Goal: Information Seeking & Learning: Learn about a topic

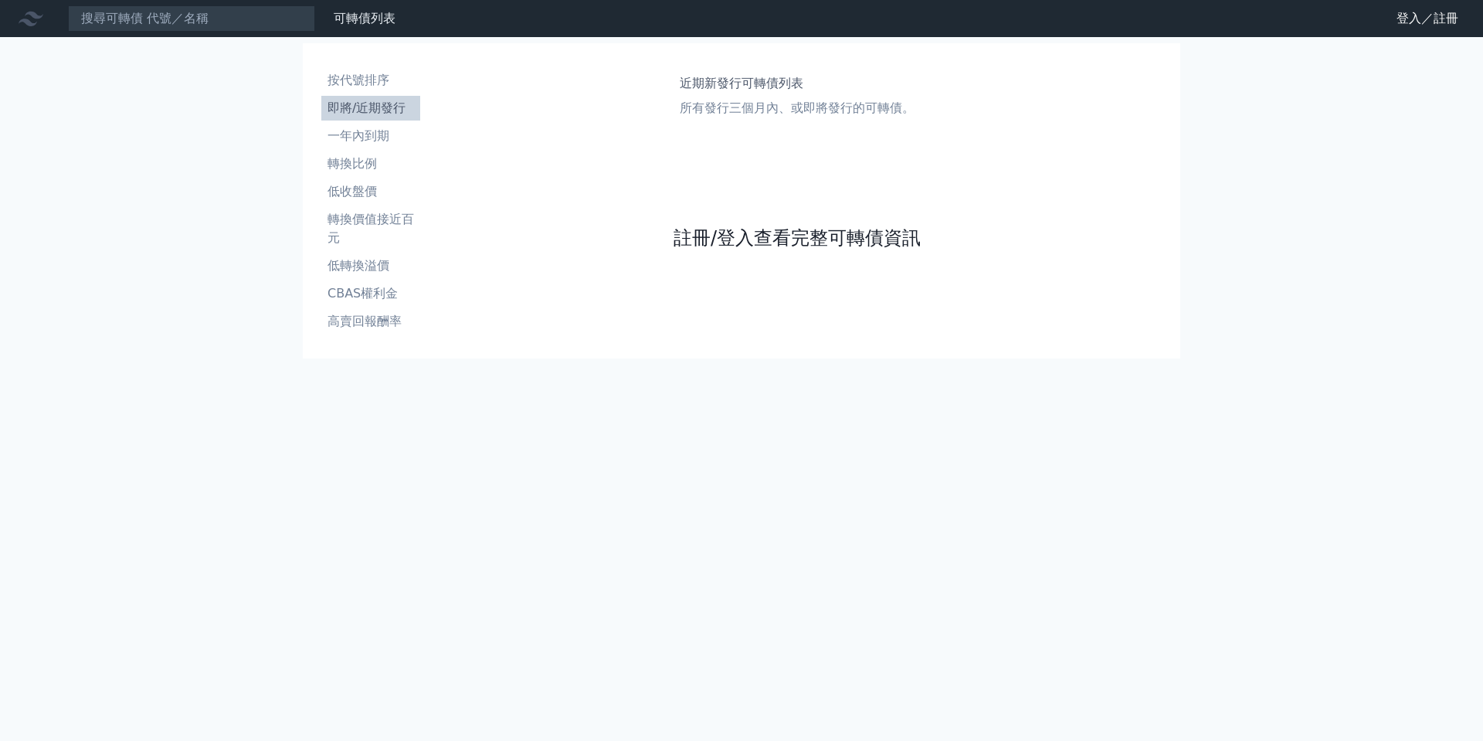
click at [788, 239] on link "註冊/登入查看完整可轉債資訊" at bounding box center [796, 237] width 247 height 25
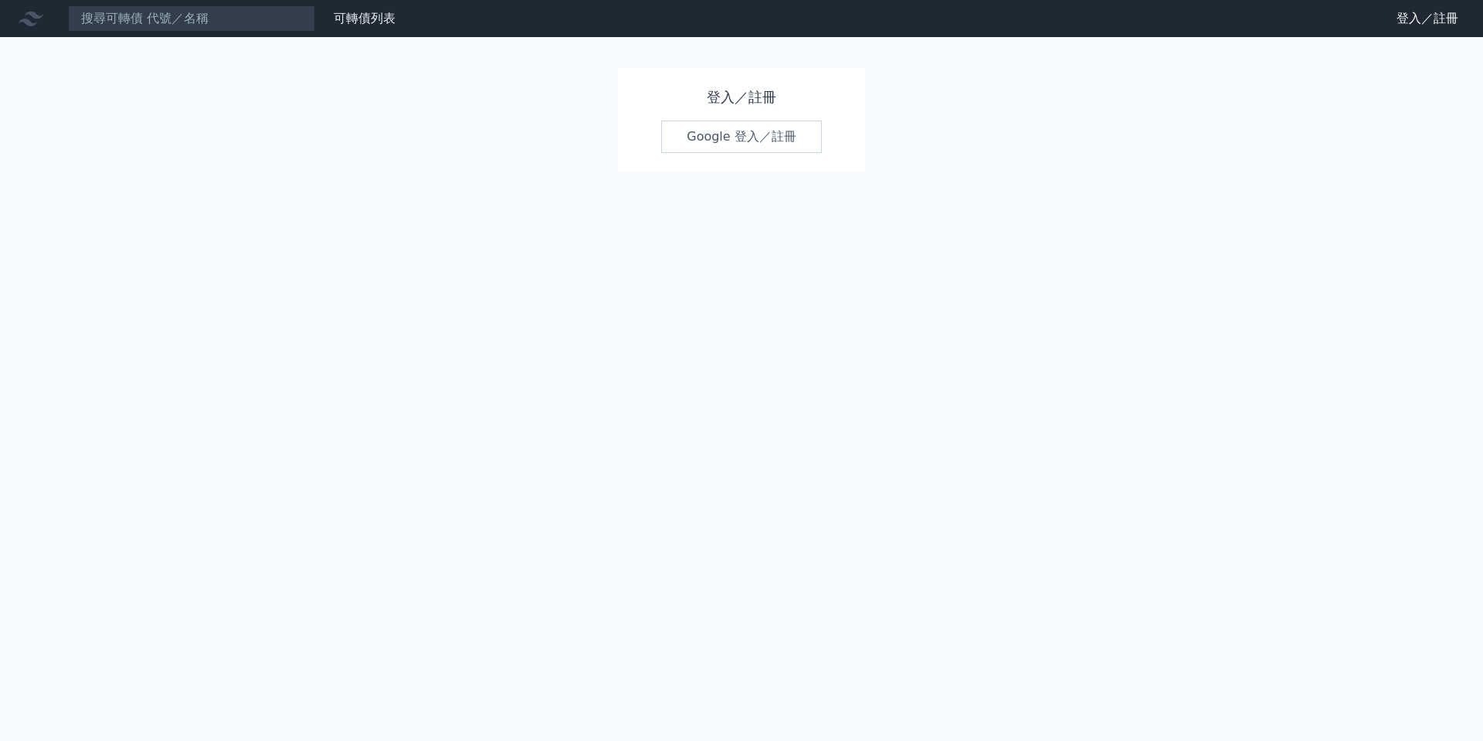
click at [750, 144] on link "Google 登入／註冊" at bounding box center [741, 136] width 161 height 32
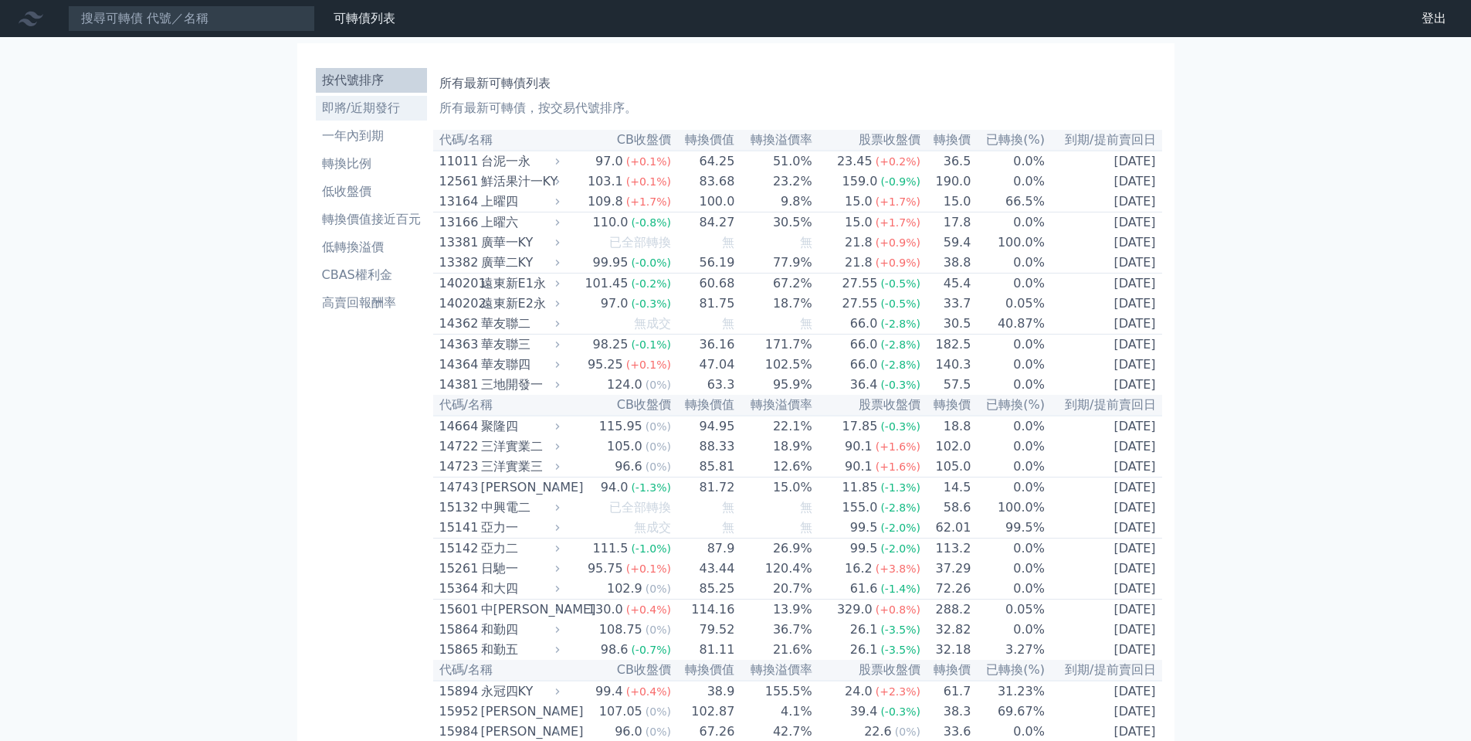
click at [386, 114] on li "即將/近期發行" at bounding box center [371, 108] width 111 height 19
